Goal: Navigation & Orientation: Find specific page/section

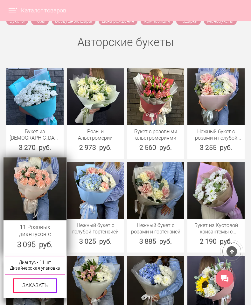
scroll to position [286, 0]
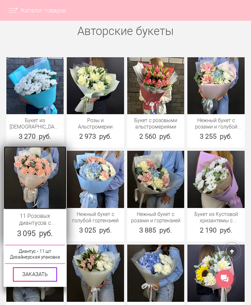
click at [42, 183] on img at bounding box center [34, 177] width 63 height 63
click at [35, 174] on img at bounding box center [34, 177] width 63 height 63
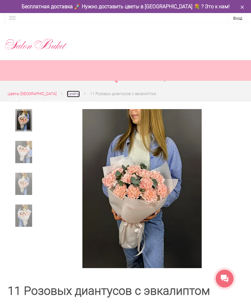
click at [70, 95] on span "Букеты" at bounding box center [73, 94] width 13 height 4
